Goal: Transaction & Acquisition: Subscribe to service/newsletter

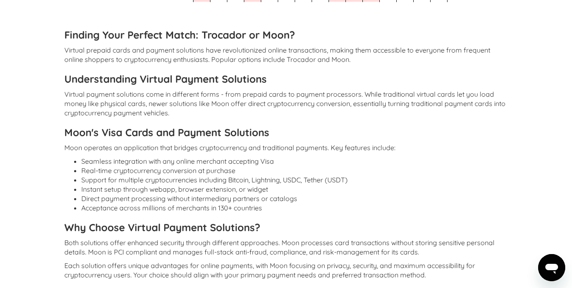
scroll to position [1107, 0]
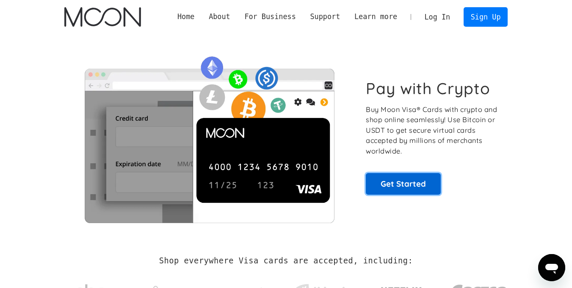
click at [412, 185] on link "Get Started" at bounding box center [403, 183] width 75 height 21
